Goal: Check status: Check status

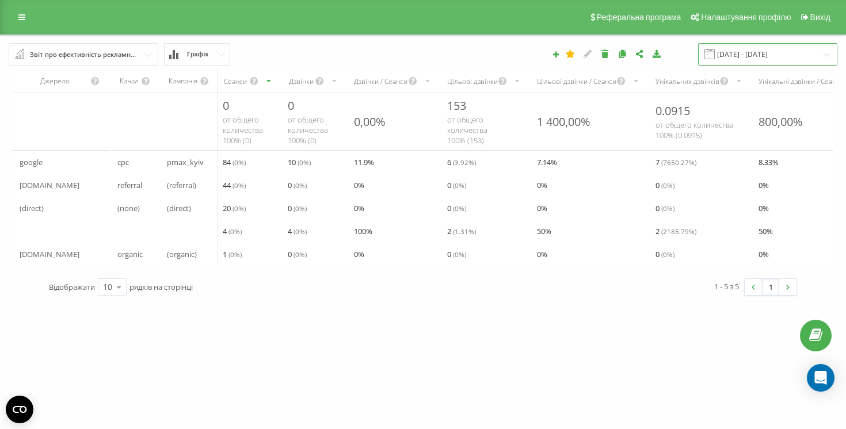
click at [738, 43] on input "[DATE] - [DATE]" at bounding box center [767, 54] width 139 height 22
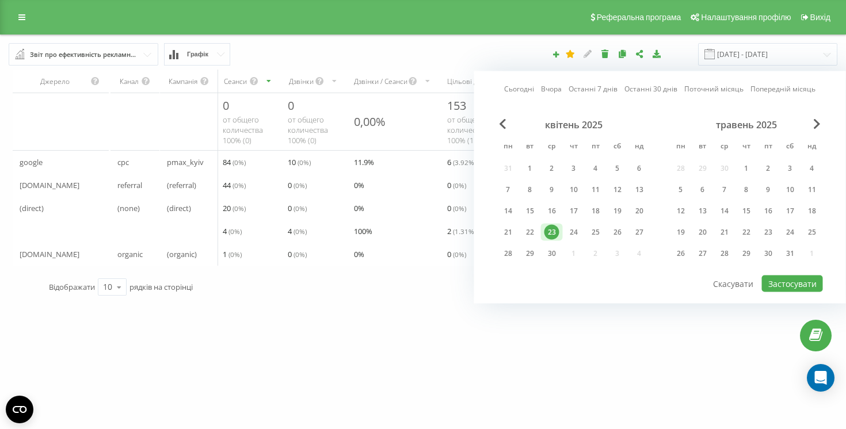
click at [516, 85] on link "Сьогодні" at bounding box center [519, 88] width 30 height 11
click at [810, 282] on button "Застосувати" at bounding box center [792, 284] width 61 height 17
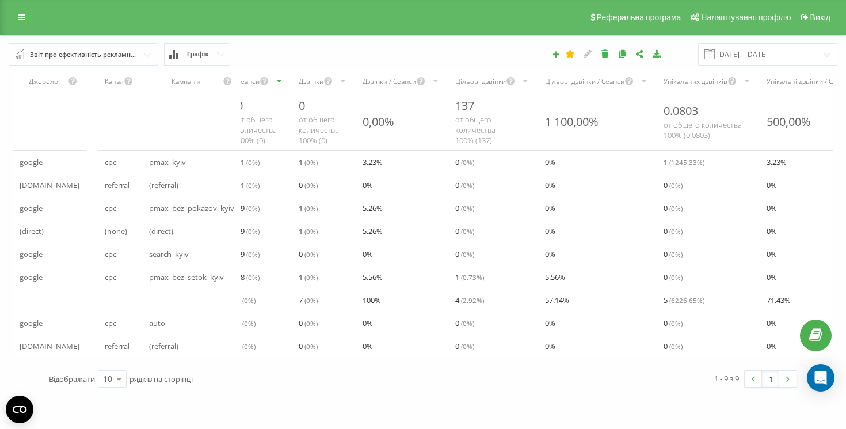
click at [741, 70] on div "Унікальних дзвінків" at bounding box center [707, 81] width 103 height 23
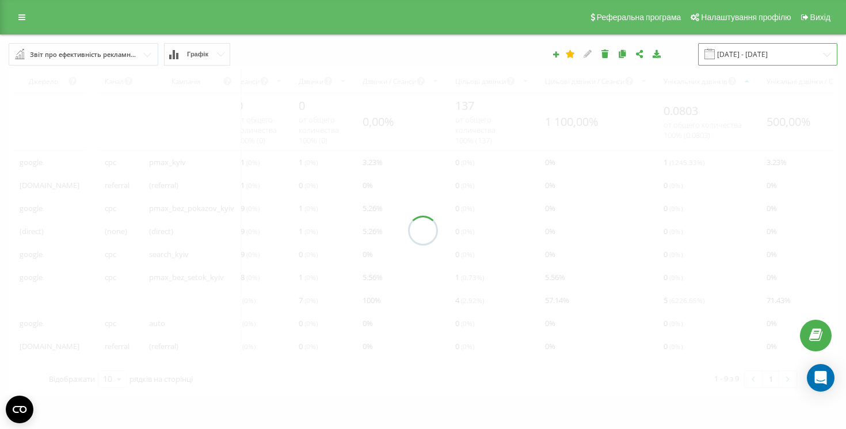
click at [743, 53] on input "[DATE] - [DATE]" at bounding box center [767, 54] width 139 height 22
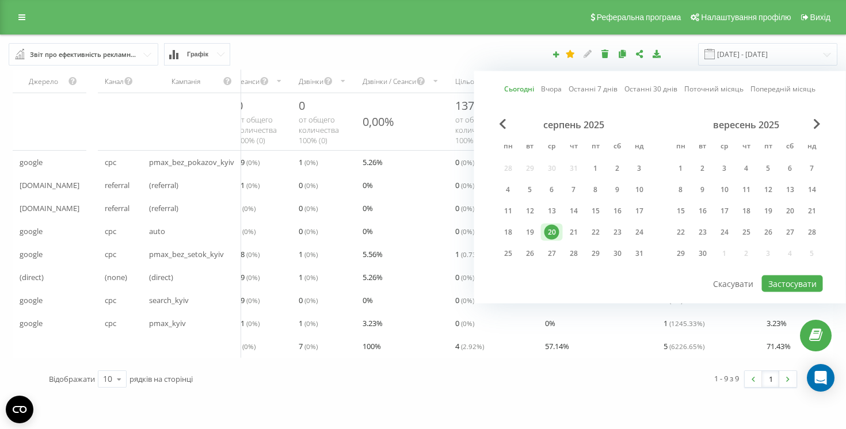
click at [547, 88] on link "Вчора" at bounding box center [551, 88] width 21 height 11
click at [782, 274] on div at bounding box center [660, 274] width 326 height 1
click at [785, 279] on button "Застосувати" at bounding box center [792, 284] width 61 height 17
type input "[DATE] - [DATE]"
